Goal: Task Accomplishment & Management: Understand process/instructions

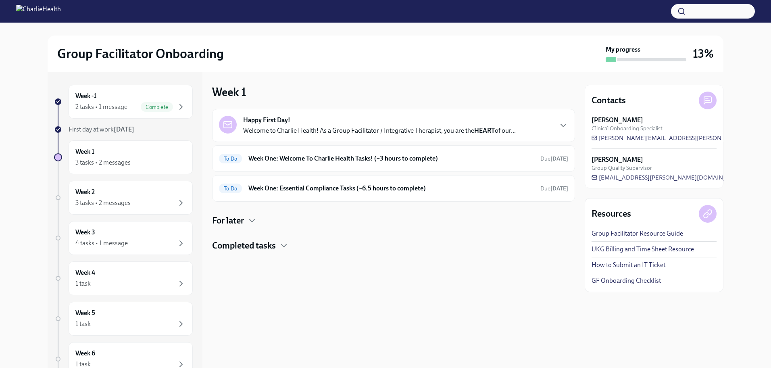
click at [324, 132] on p "Welcome to Charlie Health! As a Group Facilitator / Integrative Therapist, you …" at bounding box center [379, 130] width 273 height 9
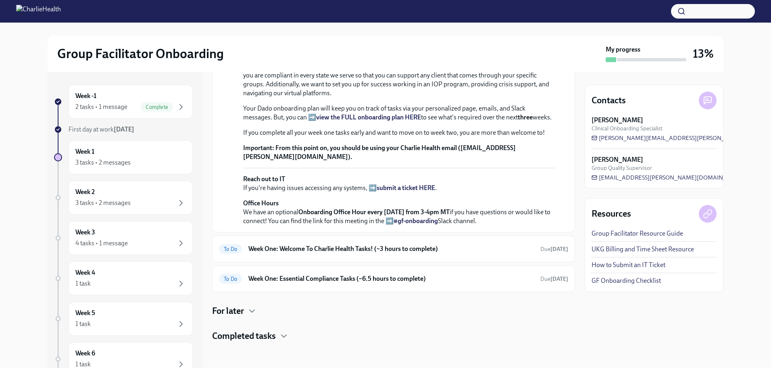
scroll to position [266, 0]
click at [320, 251] on h6 "Week One: Welcome To Charlie Health Tasks! (~3 hours to complete)" at bounding box center [392, 248] width 286 height 9
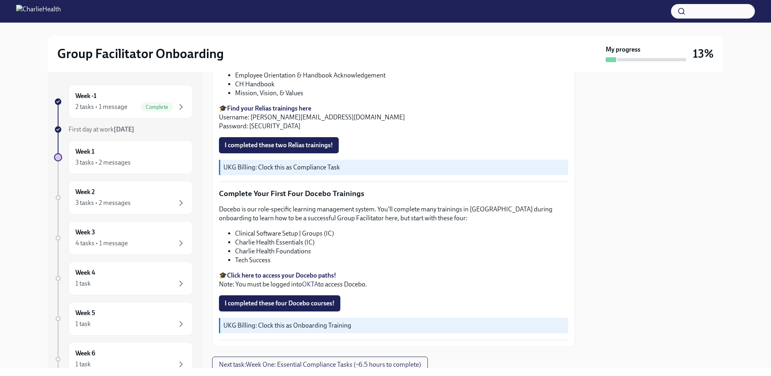
scroll to position [1049, 0]
click at [116, 100] on div "Week -1 2 tasks • 1 message Complete" at bounding box center [130, 102] width 111 height 20
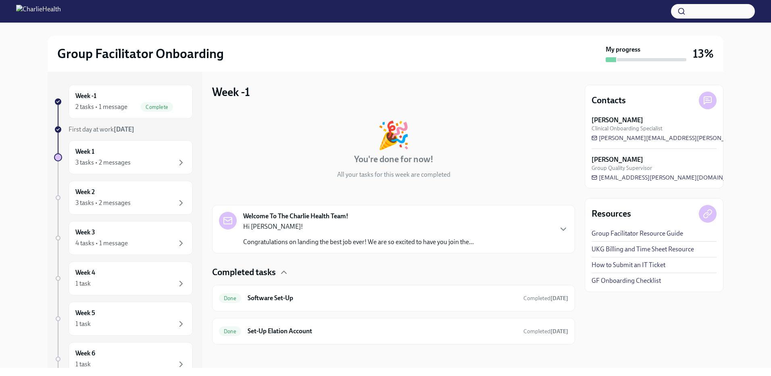
scroll to position [2, 0]
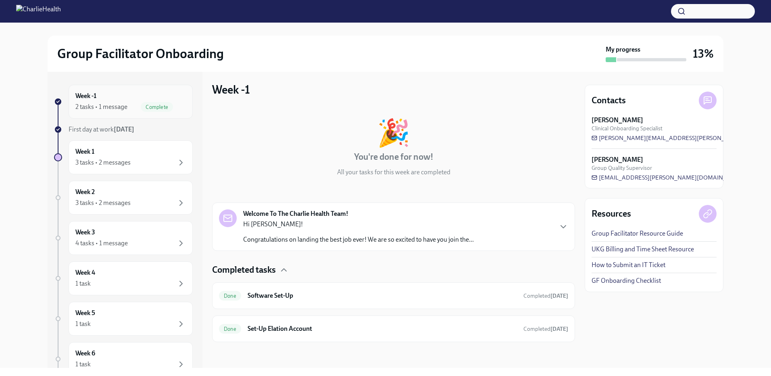
click at [100, 103] on div "2 tasks • 1 message" at bounding box center [101, 106] width 52 height 9
click at [60, 102] on icon at bounding box center [58, 102] width 4 height 4
click at [98, 102] on div "2 tasks • 1 message" at bounding box center [101, 106] width 52 height 9
click at [59, 127] on icon at bounding box center [58, 129] width 4 height 4
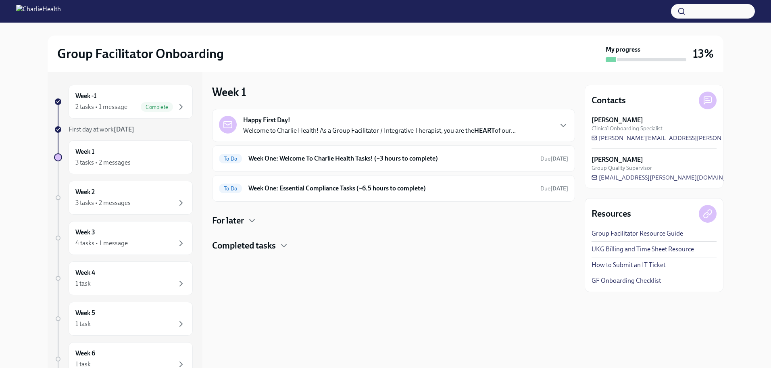
click at [59, 127] on icon at bounding box center [58, 129] width 4 height 4
click at [249, 221] on icon "button" at bounding box center [252, 221] width 10 height 10
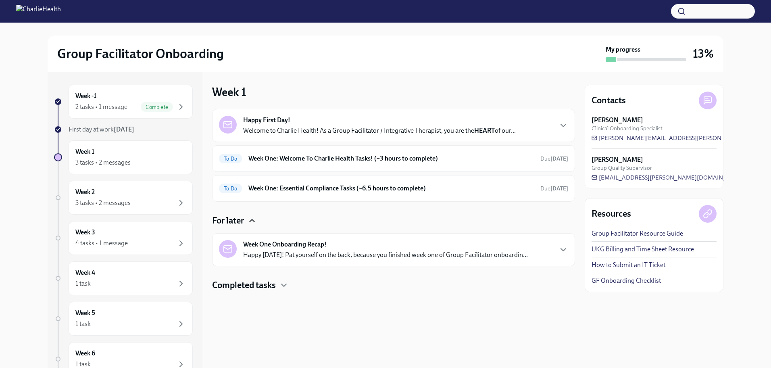
click at [249, 221] on icon "button" at bounding box center [252, 221] width 10 height 10
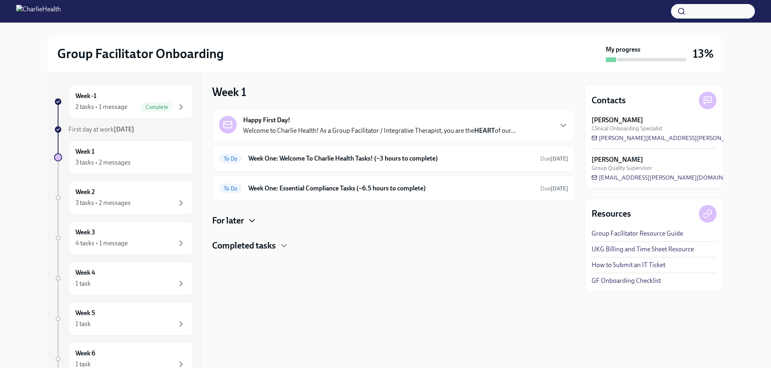
click at [253, 245] on h4 "Completed tasks" at bounding box center [244, 246] width 64 height 12
click at [253, 244] on h4 "Completed tasks" at bounding box center [244, 246] width 64 height 12
click at [94, 97] on h6 "Week -1" at bounding box center [85, 96] width 21 height 9
